Goal: Find specific page/section: Find specific page/section

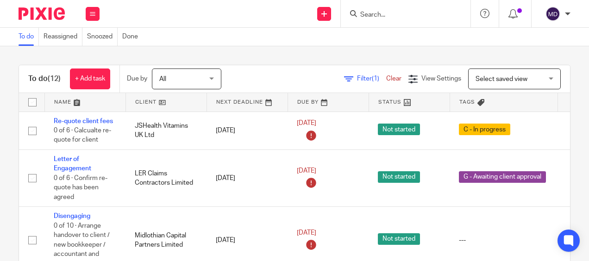
click at [380, 17] on input "Search" at bounding box center [400, 15] width 83 height 8
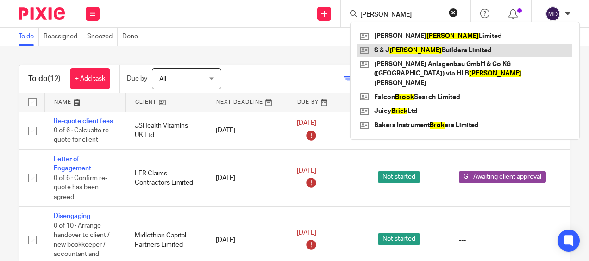
type input "brock"
click at [407, 55] on link at bounding box center [464, 51] width 215 height 14
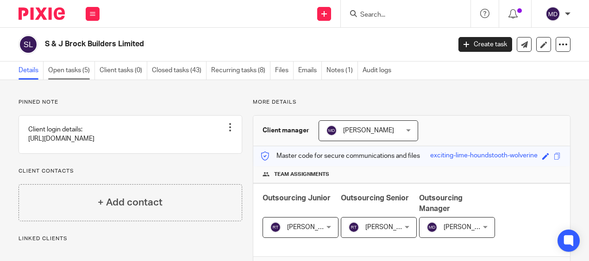
click at [80, 74] on link "Open tasks (5)" at bounding box center [71, 71] width 47 height 18
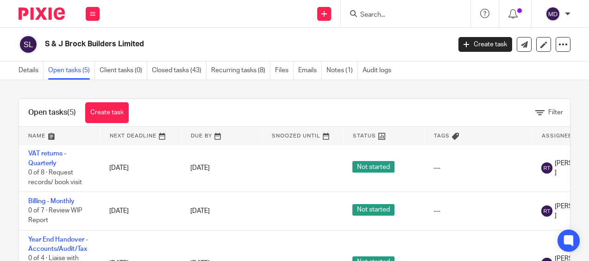
scroll to position [112, 0]
